Goal: Task Accomplishment & Management: Use online tool/utility

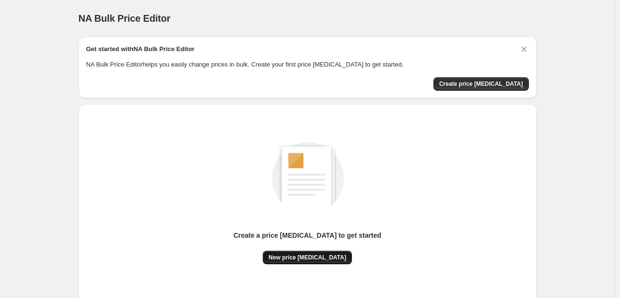
click at [293, 256] on span "New price [MEDICAL_DATA]" at bounding box center [308, 258] width 78 height 8
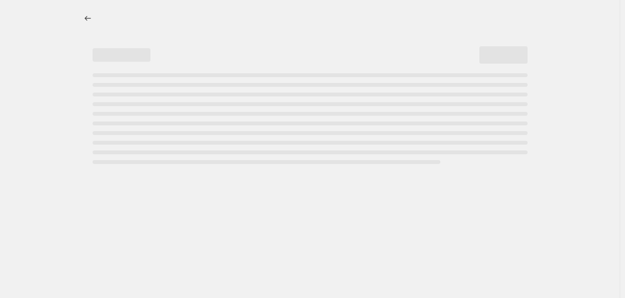
select select "percentage"
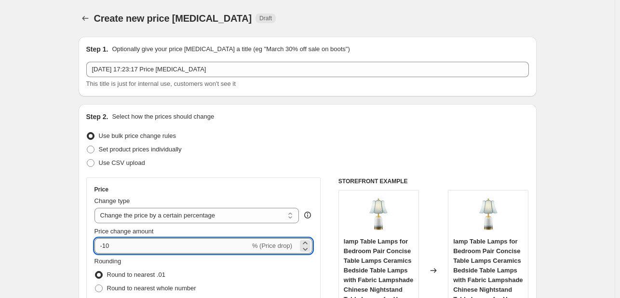
click at [139, 249] on input "-10" at bounding box center [173, 245] width 156 height 15
type input "-1"
type input "-30"
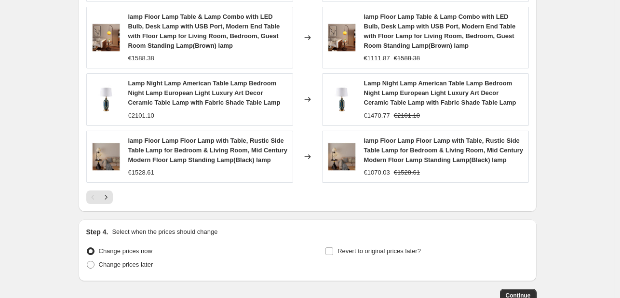
scroll to position [748, 0]
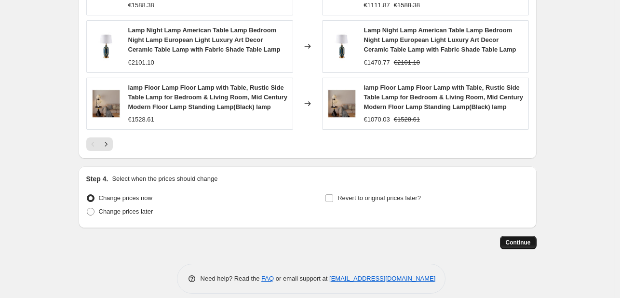
click at [525, 239] on span "Continue" at bounding box center [518, 243] width 25 height 8
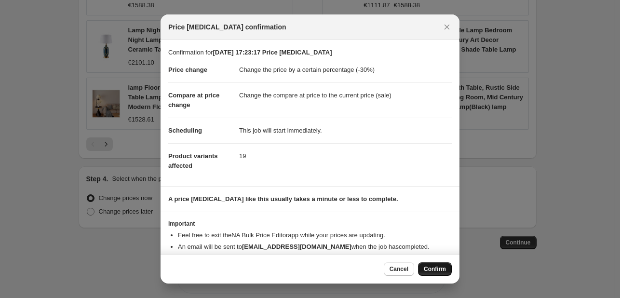
click at [430, 269] on span "Confirm" at bounding box center [435, 269] width 22 height 8
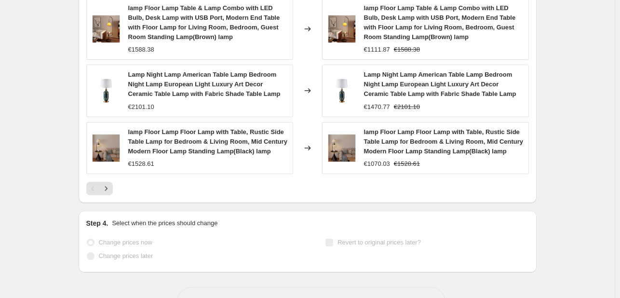
scroll to position [773, 0]
